Goal: Navigation & Orientation: Find specific page/section

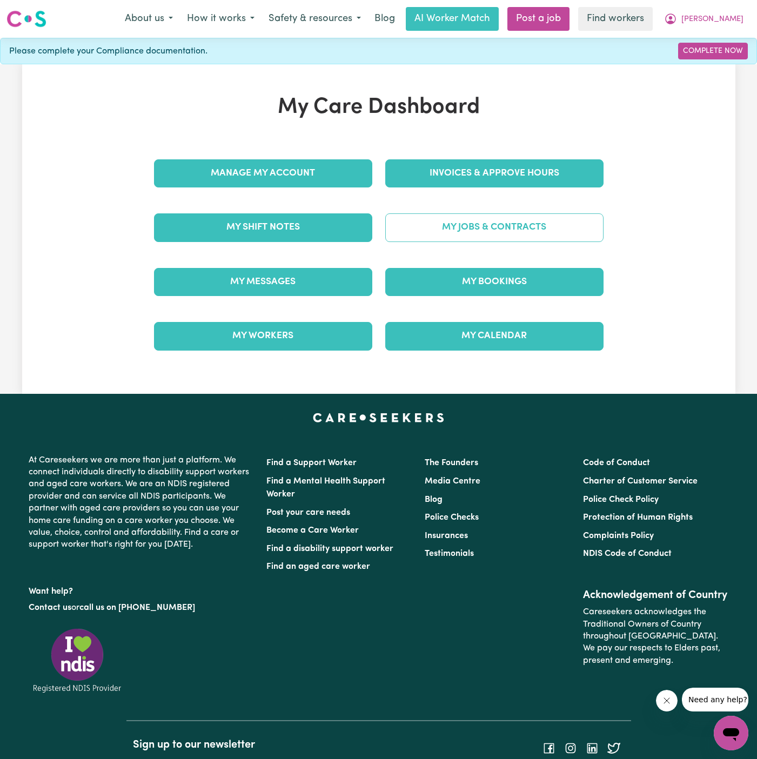
click at [545, 223] on link "My Jobs & Contracts" at bounding box center [494, 228] width 218 height 28
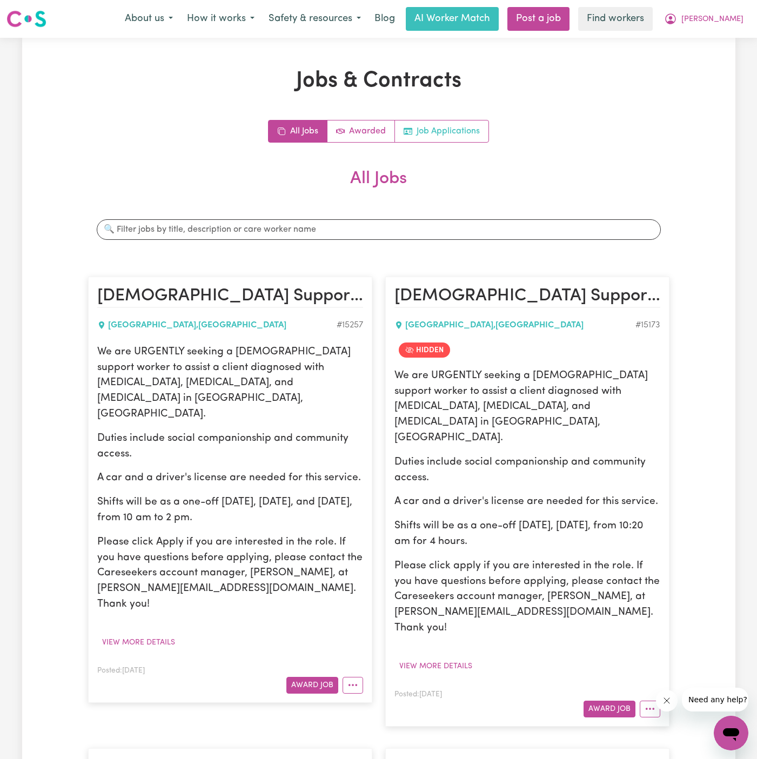
click at [429, 129] on link "Job Applications" at bounding box center [442, 132] width 94 height 22
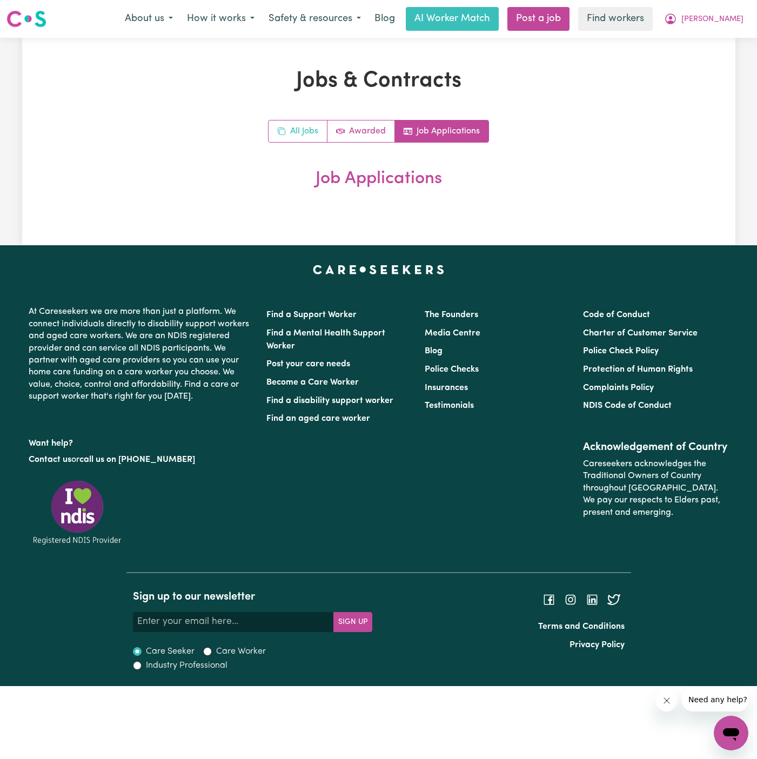
click at [304, 129] on link "All Jobs" at bounding box center [298, 132] width 59 height 22
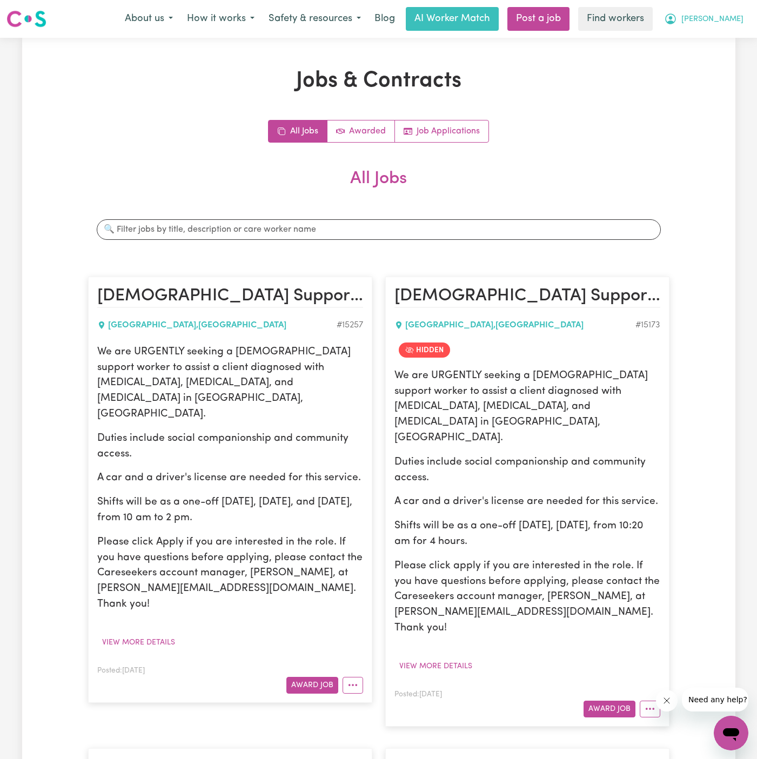
drag, startPoint x: 730, startPoint y: 13, endPoint x: 730, endPoint y: 25, distance: 11.9
click at [730, 13] on button "[PERSON_NAME]" at bounding box center [704, 19] width 94 height 23
click at [729, 59] on link "Logout" at bounding box center [707, 62] width 85 height 21
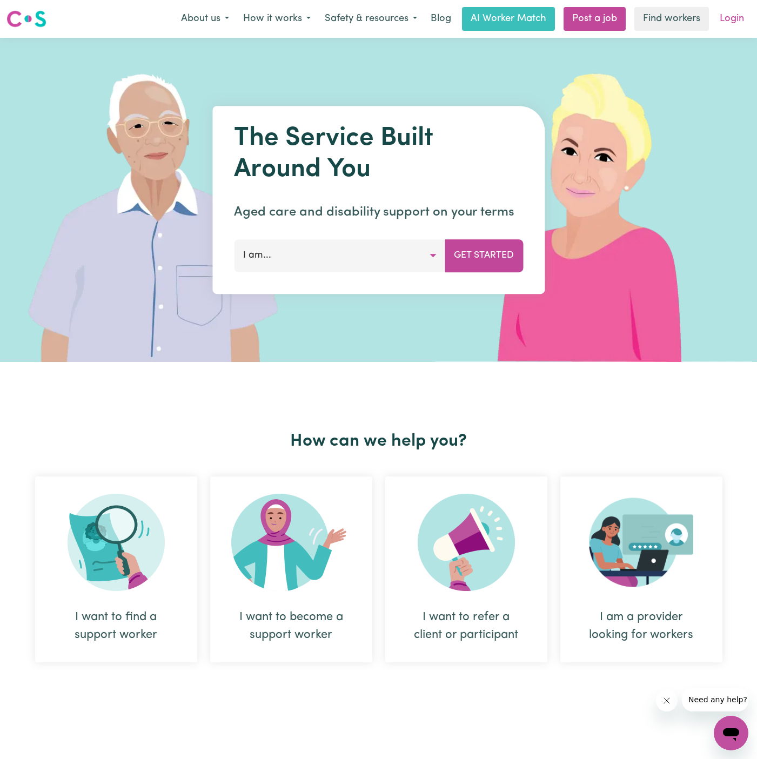
click at [731, 23] on link "Login" at bounding box center [732, 19] width 37 height 24
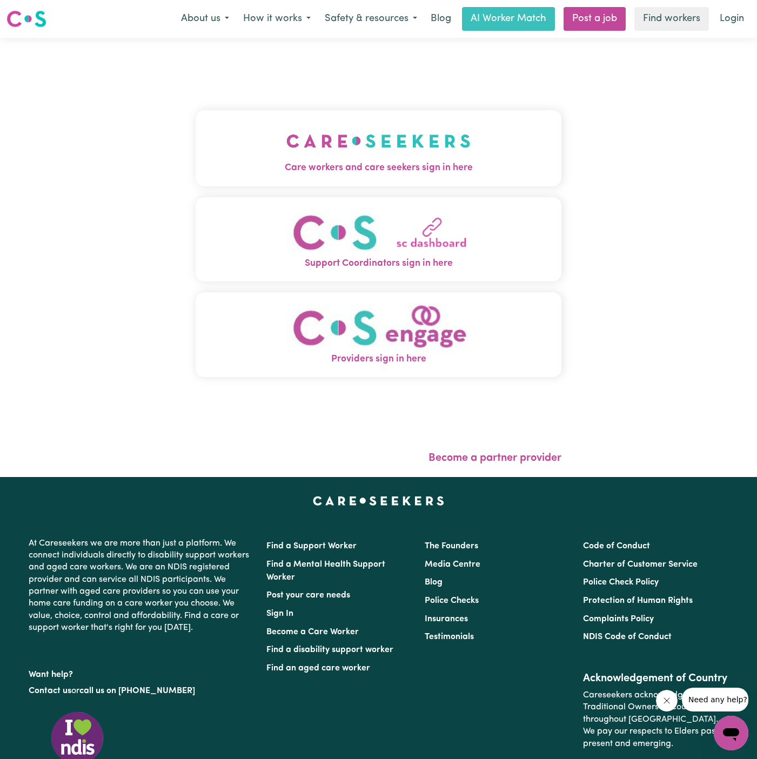
click at [293, 146] on img "Care workers and care seekers sign in here" at bounding box center [379, 141] width 184 height 40
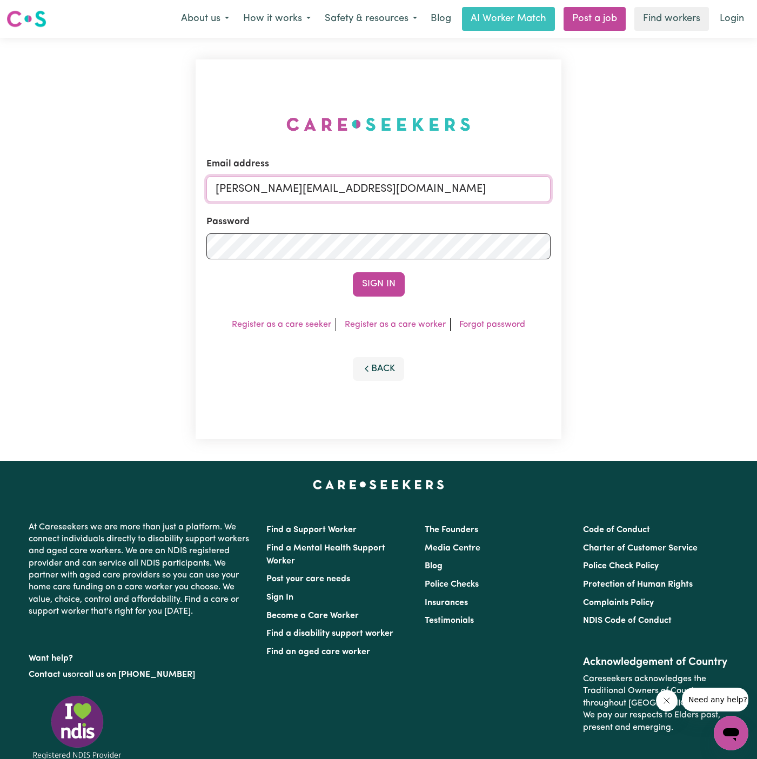
click at [395, 193] on input "[PERSON_NAME][EMAIL_ADDRESS][DOMAIN_NAME]" at bounding box center [378, 189] width 344 height 26
drag, startPoint x: 272, startPoint y: 190, endPoint x: 722, endPoint y: 190, distance: 449.8
click at [722, 190] on div "Email address superuser~[EMAIL_ADDRESS][DOMAIN_NAME] Password Sign In Register …" at bounding box center [378, 249] width 757 height 423
click at [285, 185] on input "superuser~andre" at bounding box center [378, 189] width 344 height 26
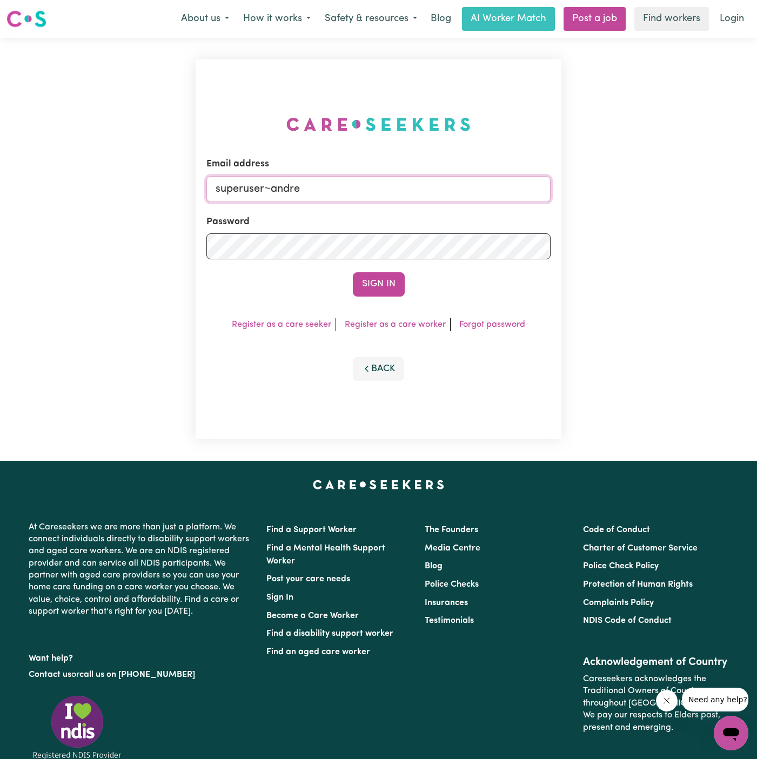
paste input "[PERSON_NAME][EMAIL_ADDRESS][DOMAIN_NAME]"
type input "[EMAIL_ADDRESS][PERSON_NAME][DOMAIN_NAME]"
click at [353, 272] on button "Sign In" at bounding box center [379, 284] width 52 height 24
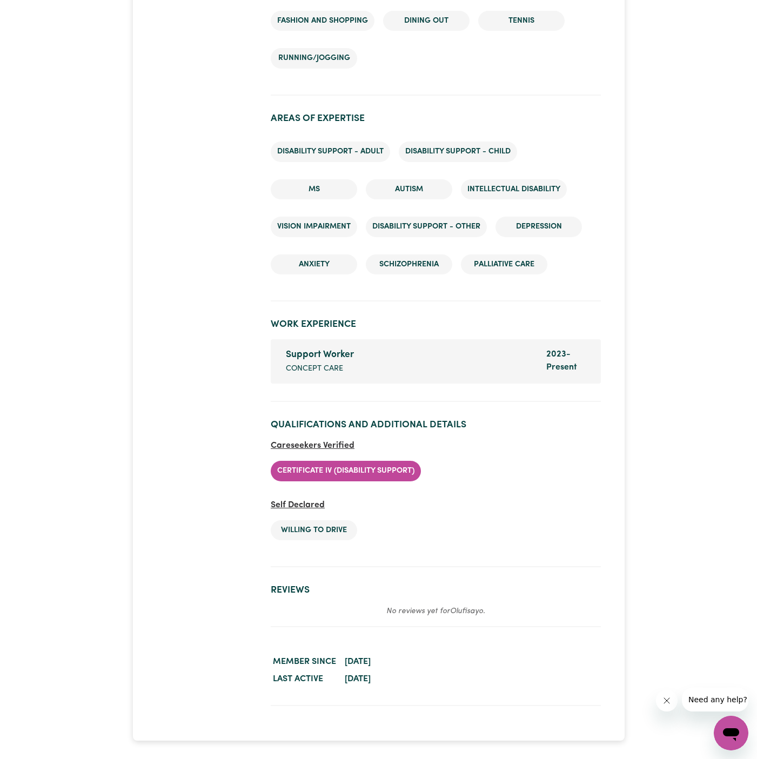
scroll to position [1683, 0]
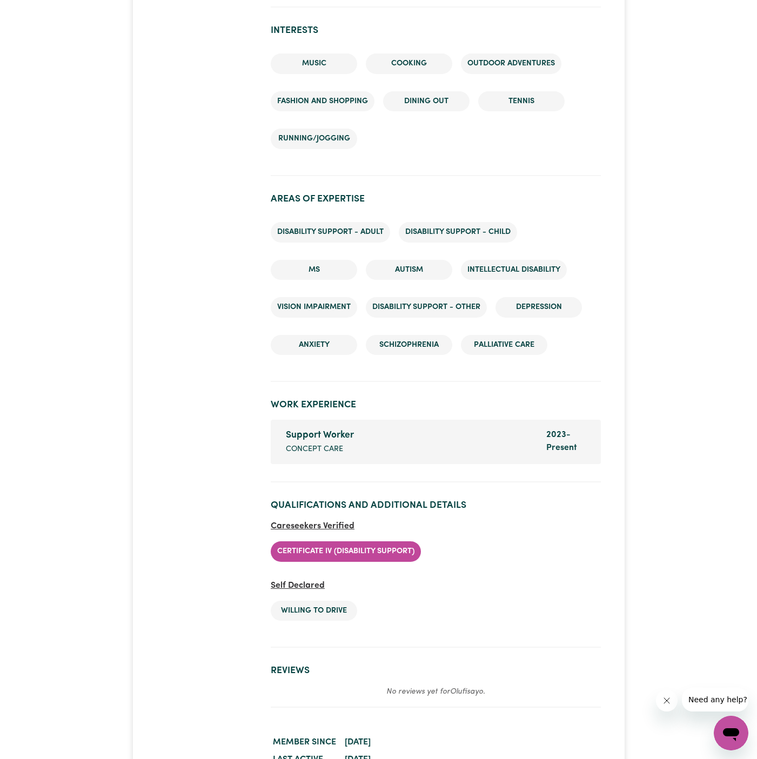
scroll to position [1747, 0]
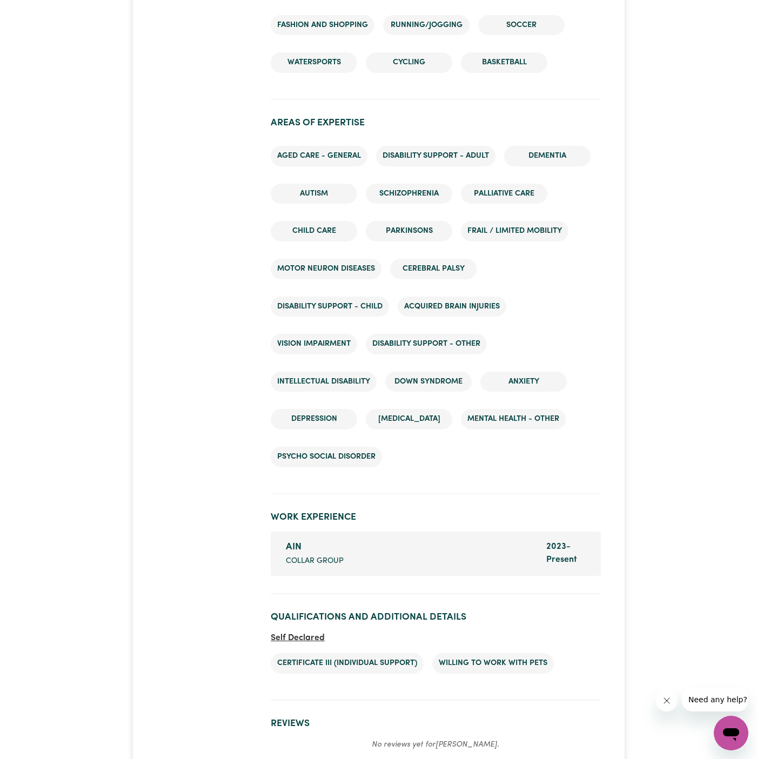
scroll to position [1843, 0]
